Goal: Transaction & Acquisition: Purchase product/service

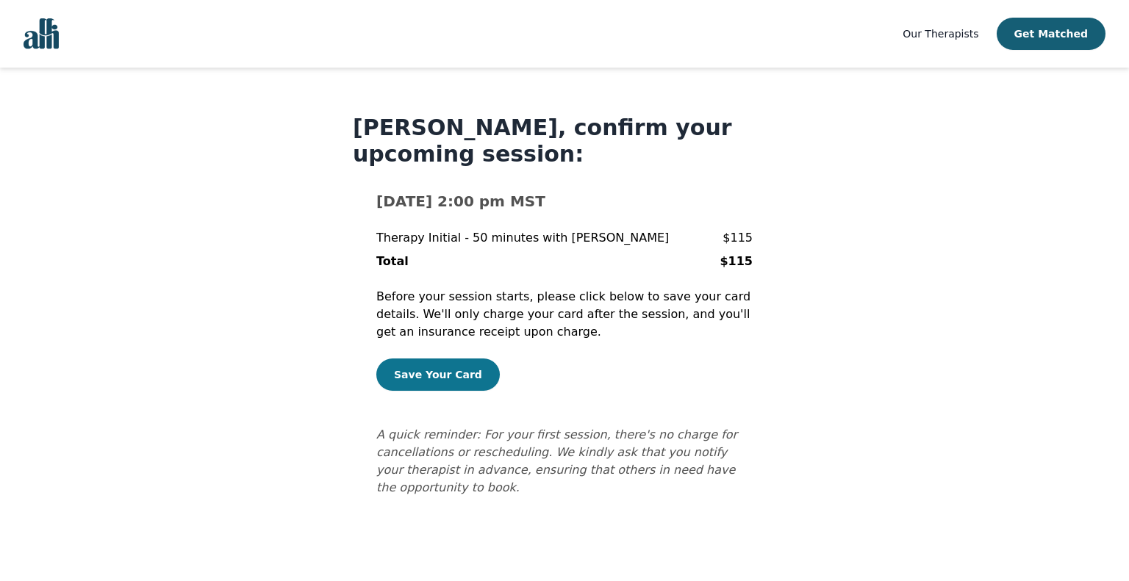
click at [440, 373] on button "Save Your Card" at bounding box center [437, 375] width 123 height 32
click at [383, 9] on nav "Our Therapists Get Matched" at bounding box center [564, 34] width 1129 height 68
click at [446, 371] on button "Save Your Card" at bounding box center [437, 375] width 123 height 32
